Goal: Information Seeking & Learning: Learn about a topic

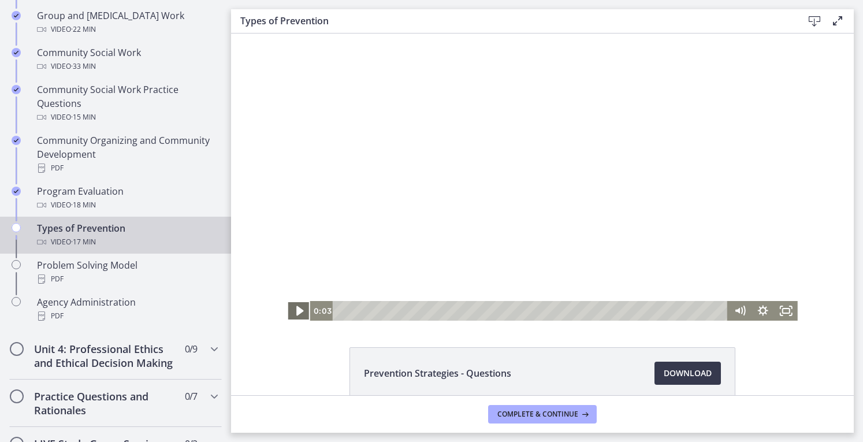
click at [296, 313] on icon "Play Video" at bounding box center [299, 311] width 7 height 10
click at [299, 314] on icon "Pause" at bounding box center [299, 311] width 28 height 24
click at [296, 313] on icon "Play Video" at bounding box center [299, 311] width 7 height 10
click at [408, 310] on div "3:13" at bounding box center [531, 311] width 381 height 20
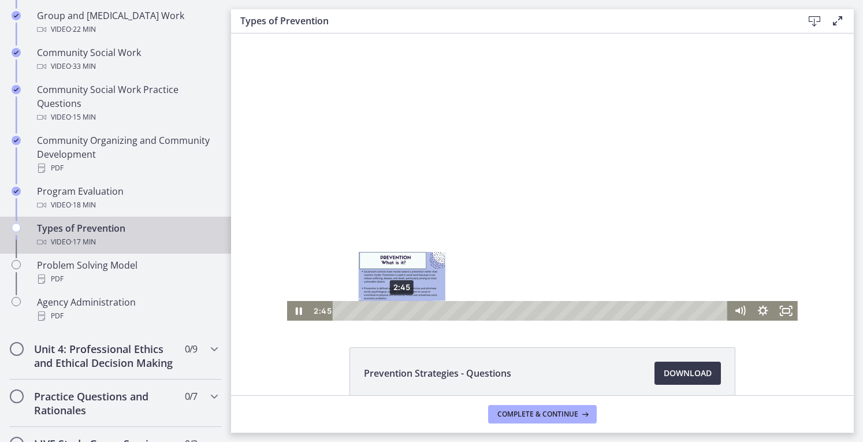
click at [398, 309] on div "2:45" at bounding box center [531, 311] width 381 height 20
click at [388, 309] on div "2:20" at bounding box center [531, 311] width 381 height 20
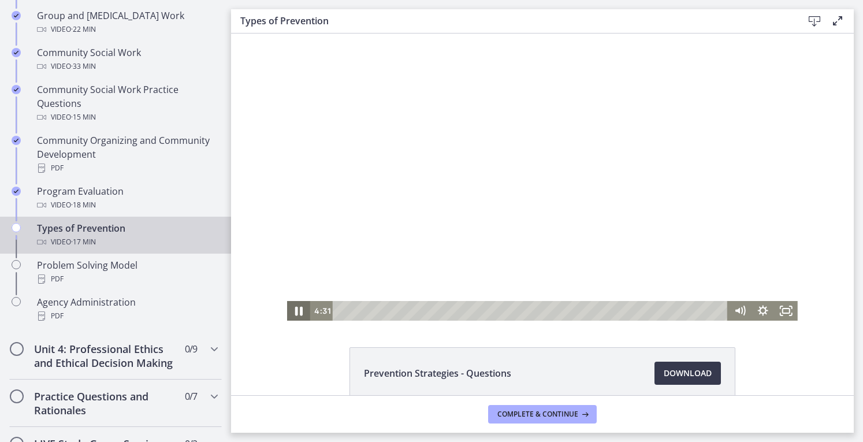
click at [295, 307] on icon "Pause" at bounding box center [299, 311] width 28 height 24
click at [295, 307] on icon "Play Video" at bounding box center [300, 311] width 28 height 24
click at [295, 307] on icon "Pause" at bounding box center [299, 311] width 28 height 24
click at [295, 307] on icon "Play Video" at bounding box center [299, 311] width 23 height 20
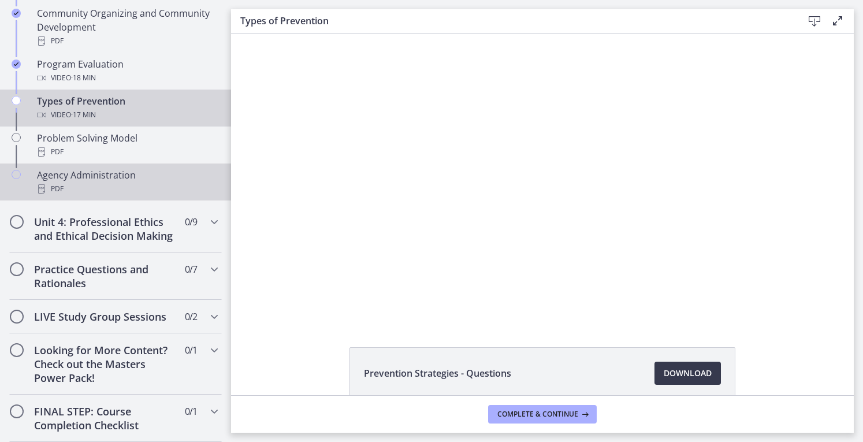
scroll to position [751, 0]
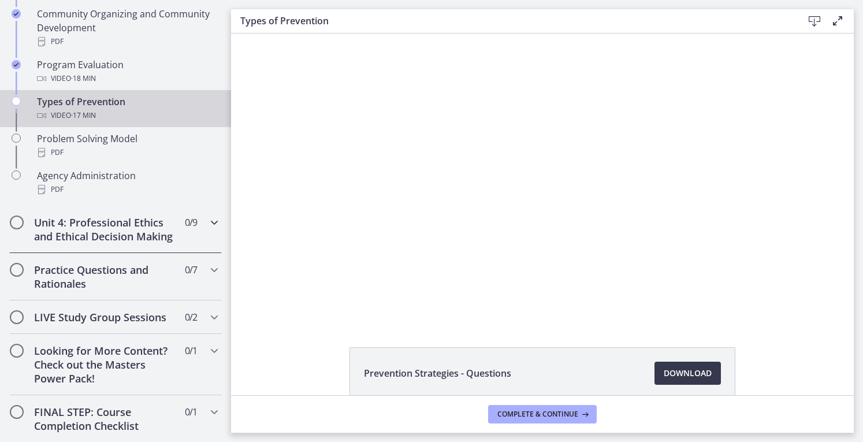
click at [207, 221] on icon "Chapters" at bounding box center [214, 223] width 14 height 14
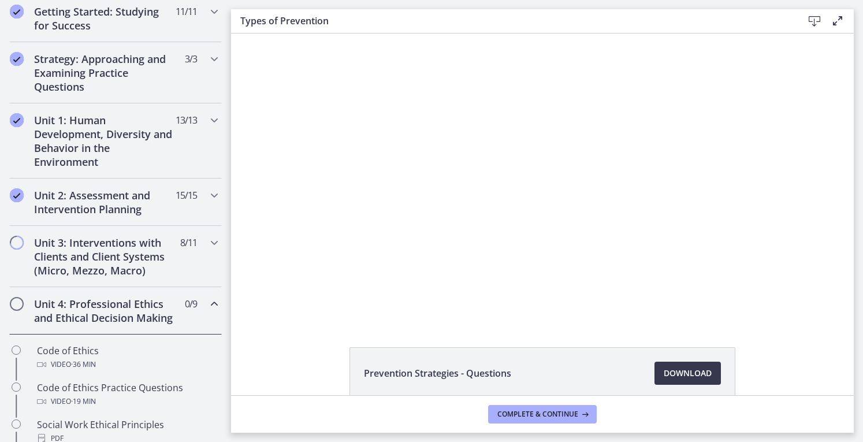
scroll to position [225, 0]
click at [207, 242] on icon "Chapters" at bounding box center [214, 243] width 14 height 14
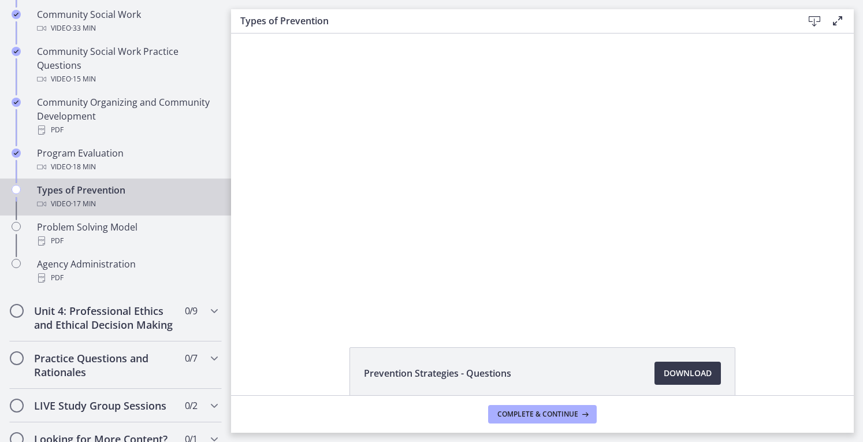
scroll to position [663, 0]
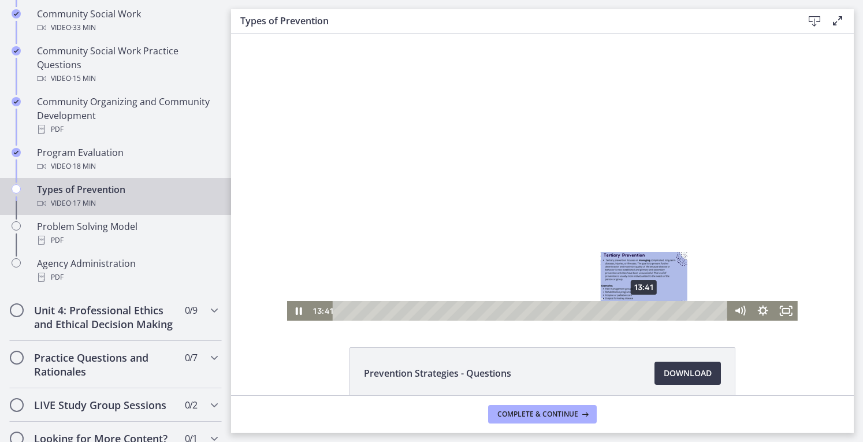
click at [640, 311] on div "13:41" at bounding box center [531, 311] width 381 height 20
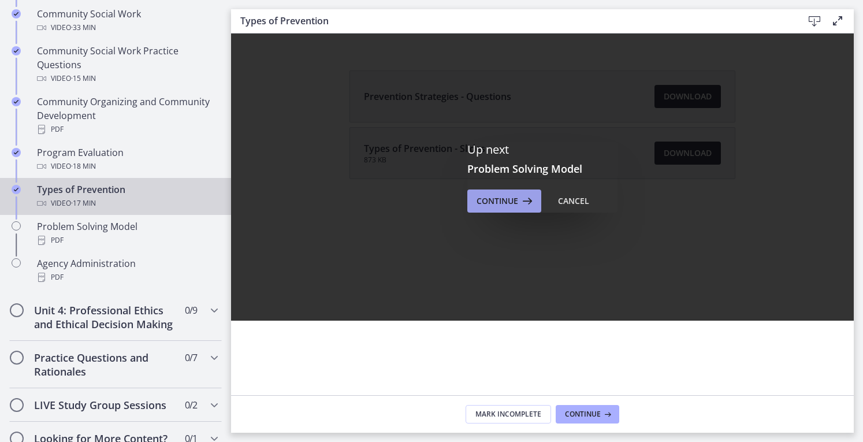
click at [511, 202] on span "Continue" at bounding box center [498, 201] width 42 height 14
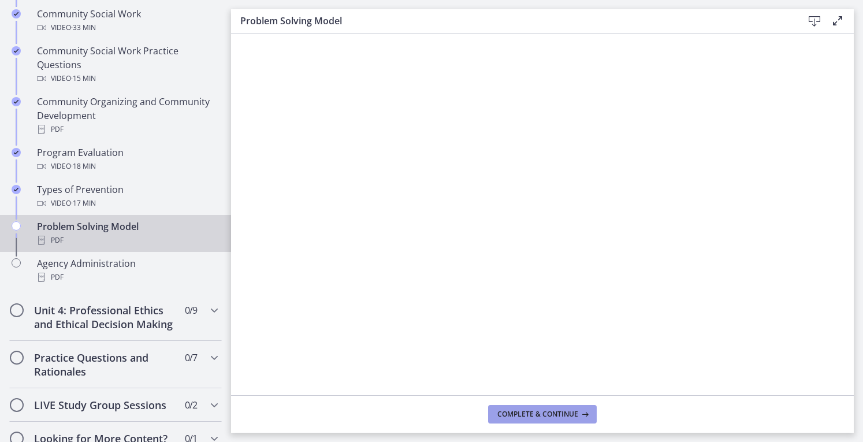
click at [534, 413] on span "Complete & continue" at bounding box center [538, 414] width 81 height 9
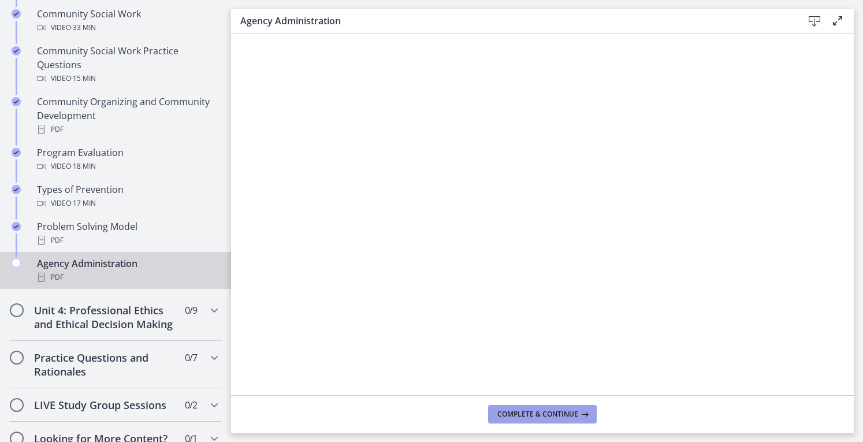
click at [524, 413] on span "Complete & continue" at bounding box center [538, 414] width 81 height 9
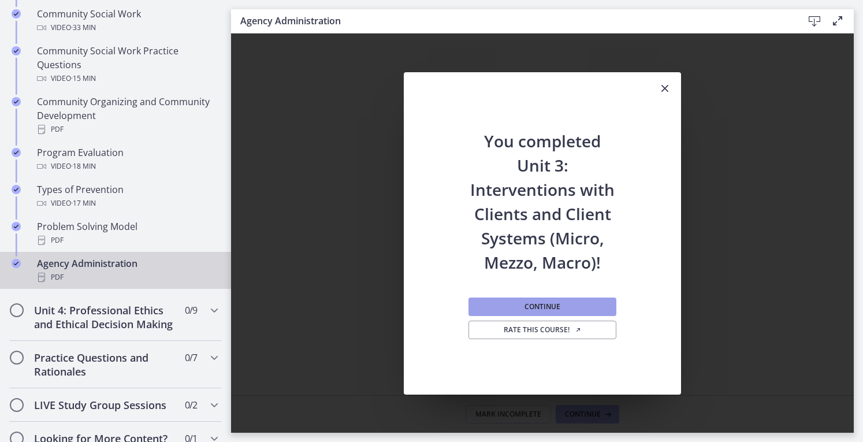
click at [551, 310] on span "Continue" at bounding box center [543, 306] width 36 height 9
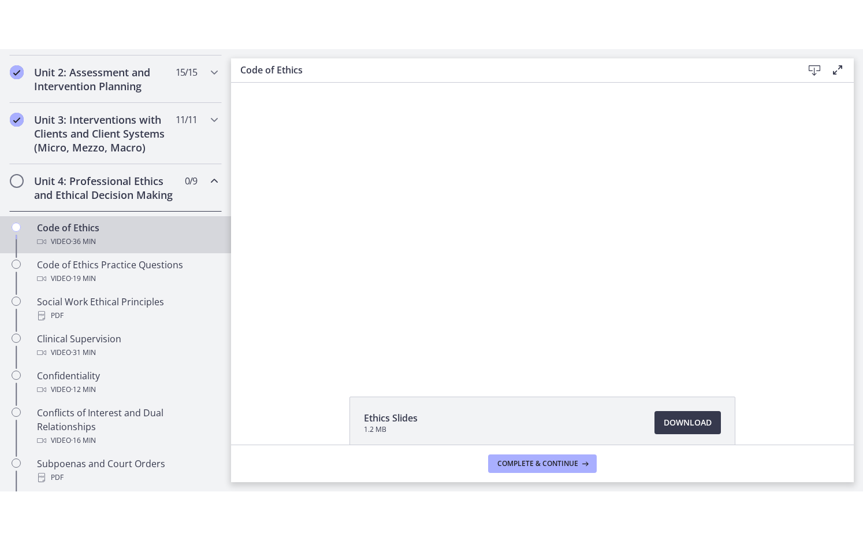
scroll to position [397, 0]
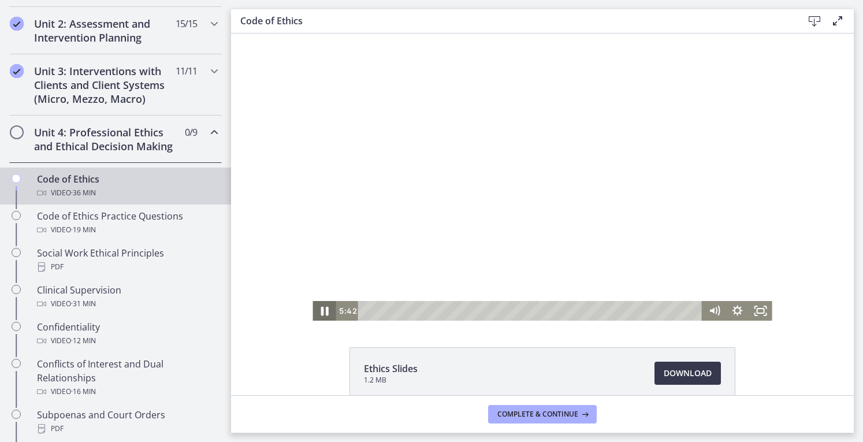
click at [320, 312] on icon "Pause" at bounding box center [324, 311] width 28 height 24
click at [322, 312] on icon "Play Video" at bounding box center [325, 311] width 7 height 10
click at [320, 312] on icon "Pause" at bounding box center [324, 311] width 28 height 24
click at [322, 312] on icon "Play Video" at bounding box center [325, 311] width 7 height 10
click at [320, 312] on icon "Pause" at bounding box center [324, 311] width 28 height 24
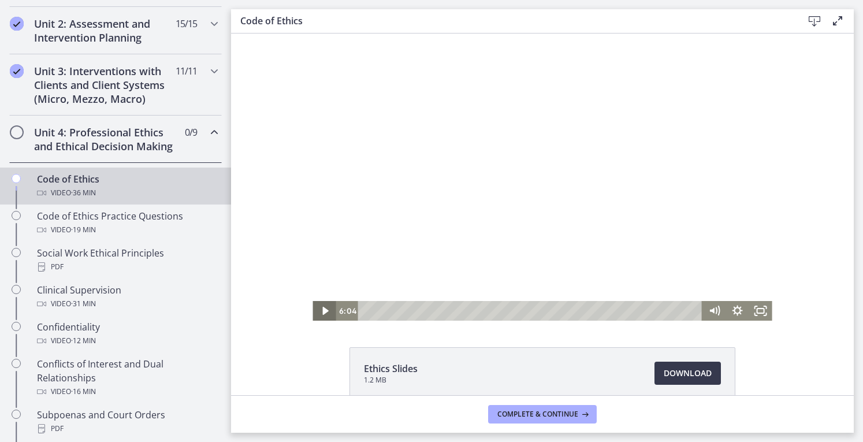
click at [322, 312] on icon "Play Video" at bounding box center [325, 311] width 6 height 8
click at [763, 311] on icon "Fullscreen" at bounding box center [761, 311] width 28 height 24
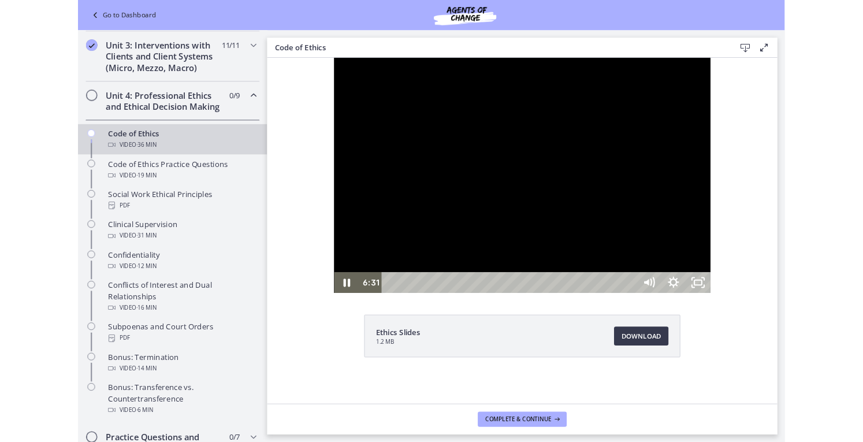
scroll to position [344, 0]
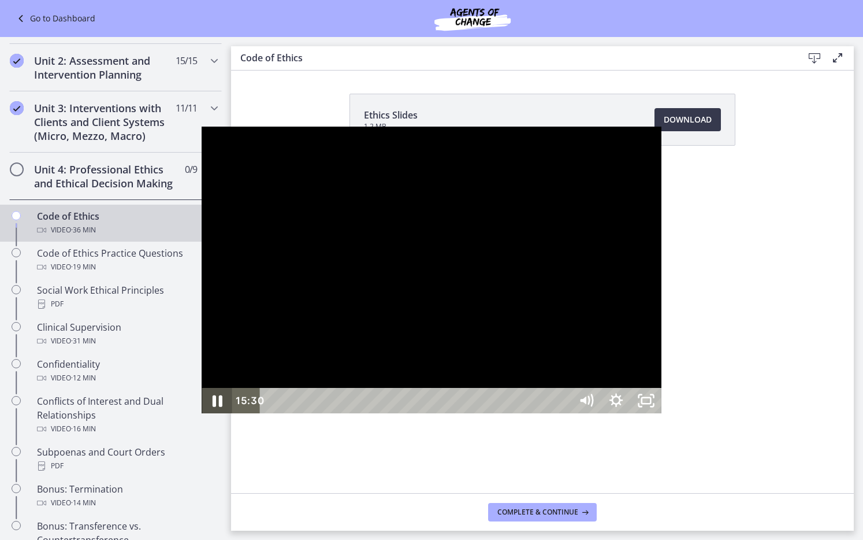
click at [199, 416] on icon "Pause" at bounding box center [217, 400] width 36 height 31
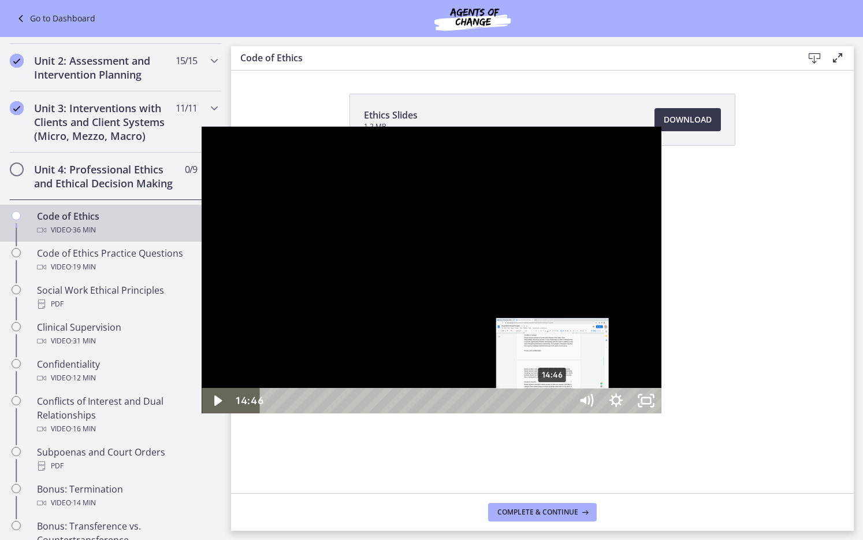
click at [352, 413] on div "14:46" at bounding box center [417, 400] width 292 height 25
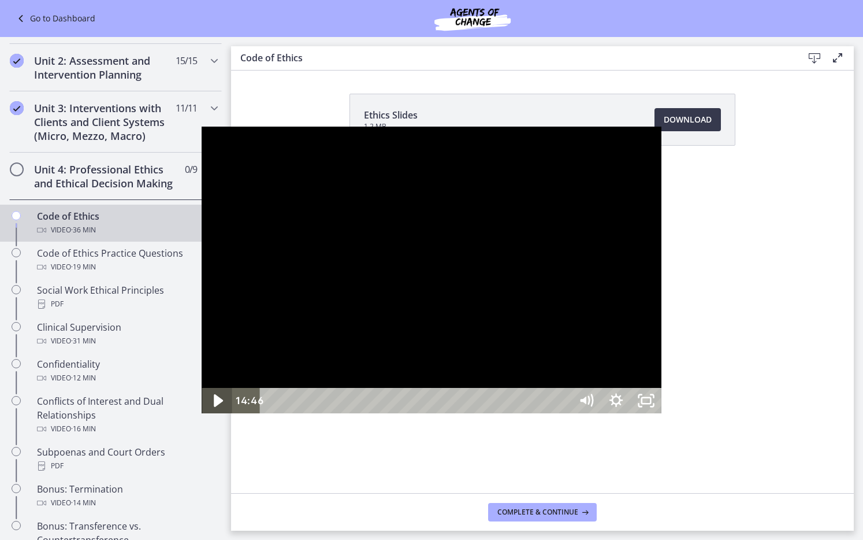
click at [201, 416] on icon "Play Video" at bounding box center [219, 400] width 36 height 31
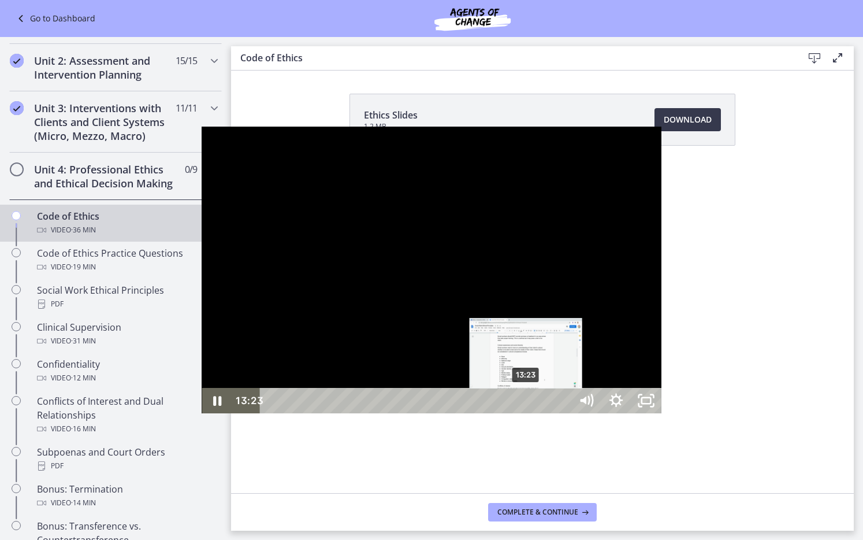
click at [325, 413] on div "13:23" at bounding box center [417, 400] width 292 height 25
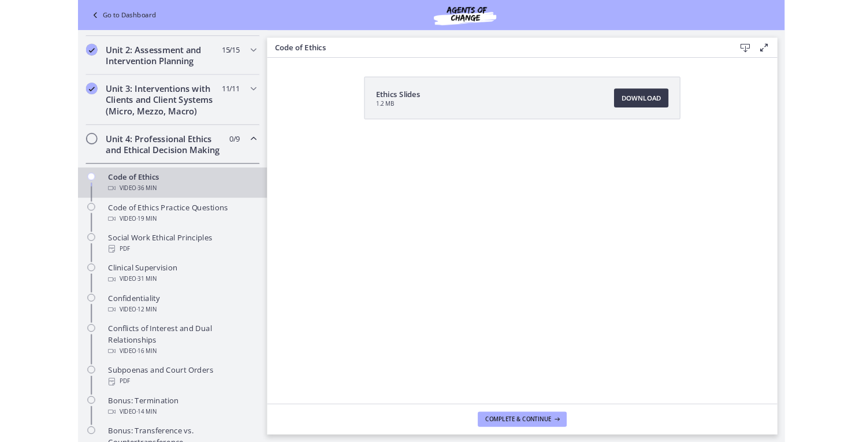
scroll to position [397, 0]
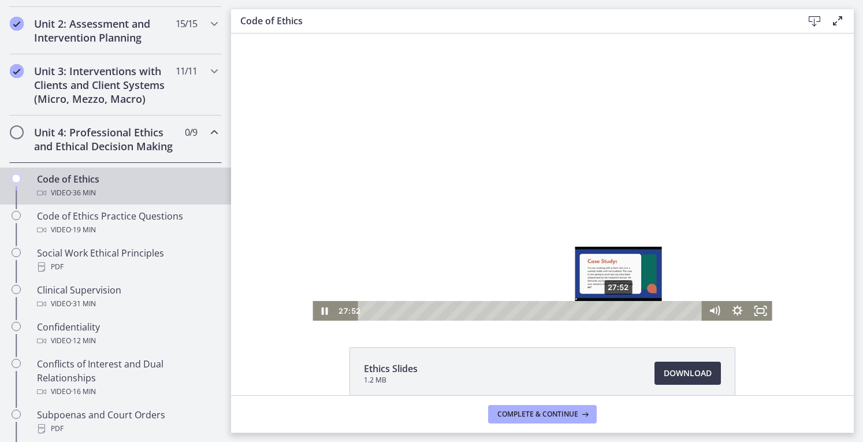
click at [615, 307] on div "27:52" at bounding box center [531, 311] width 331 height 20
click at [622, 312] on div "28:38" at bounding box center [531, 311] width 331 height 20
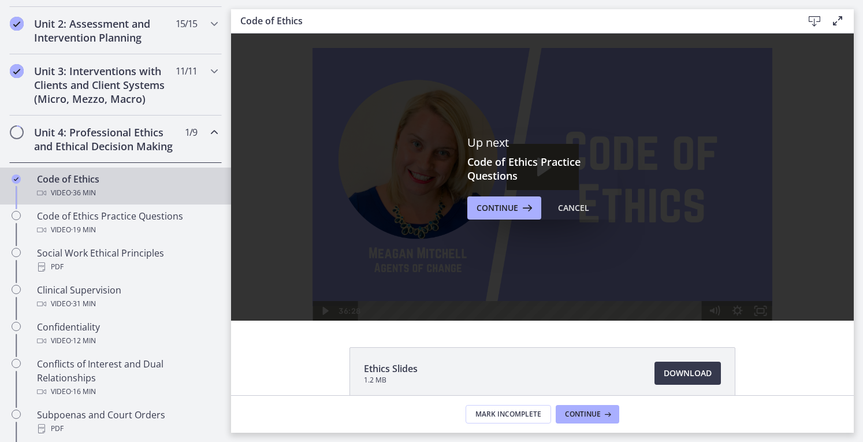
scroll to position [0, 0]
click at [521, 210] on icon at bounding box center [526, 208] width 16 height 14
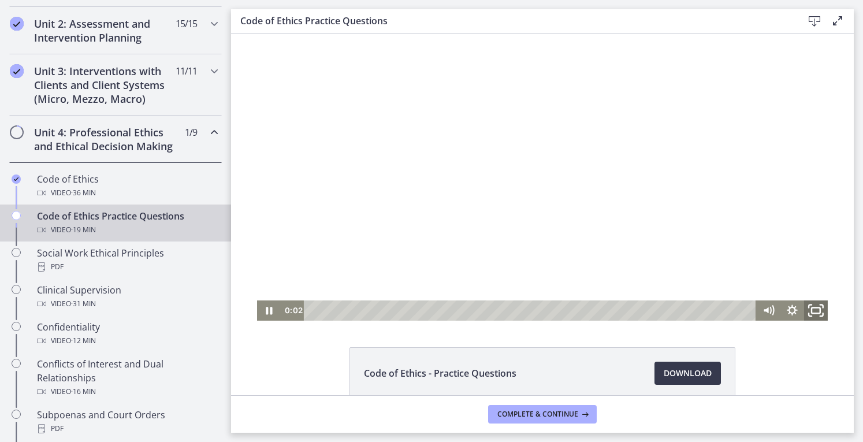
click at [819, 313] on icon "Fullscreen" at bounding box center [816, 310] width 28 height 24
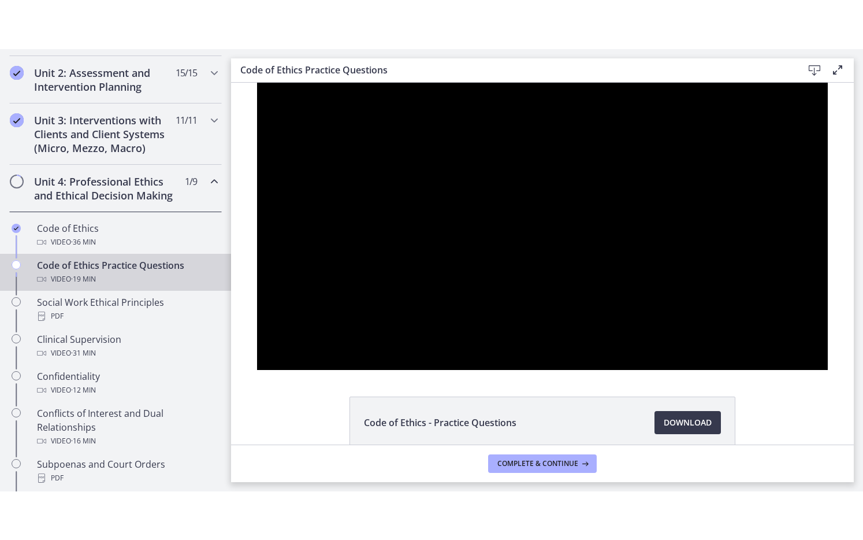
scroll to position [344, 0]
